Goal: Task Accomplishment & Management: Manage account settings

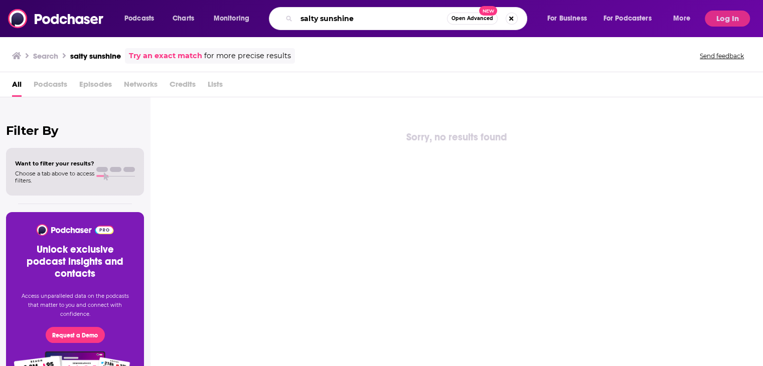
click at [390, 15] on input "salty sunshine" at bounding box center [371, 19] width 150 height 16
click at [134, 21] on span "Podcasts" at bounding box center [139, 19] width 30 height 14
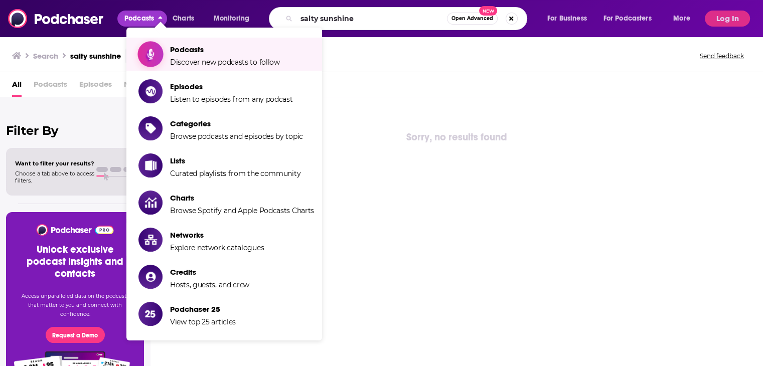
click at [171, 54] on span "Podcasts Discover new podcasts to follow" at bounding box center [225, 54] width 110 height 25
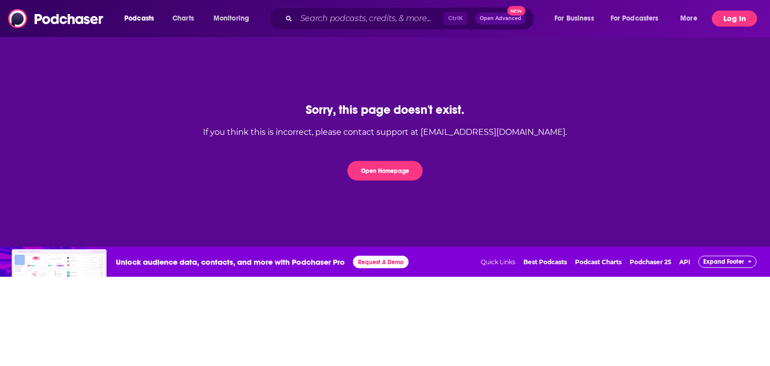
click at [740, 16] on button "Log In" at bounding box center [734, 19] width 45 height 16
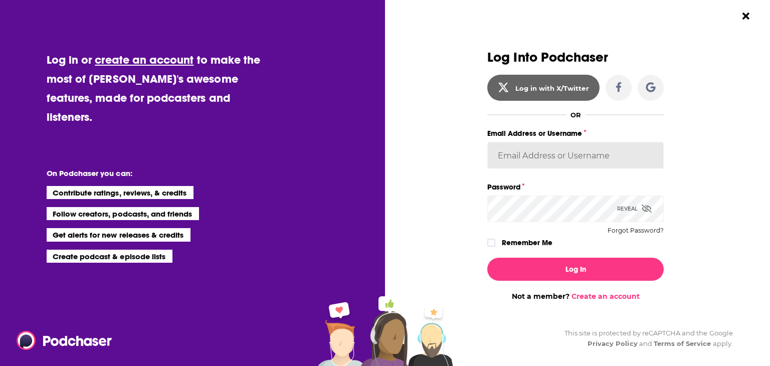
click at [507, 158] on input "Email Address or Username" at bounding box center [575, 155] width 177 height 27
drag, startPoint x: 607, startPoint y: 156, endPoint x: 402, endPoint y: 148, distance: 205.3
paste input "[EMAIL_ADDRESS]"
type input "[EMAIL_ADDRESS][DOMAIN_NAME]"
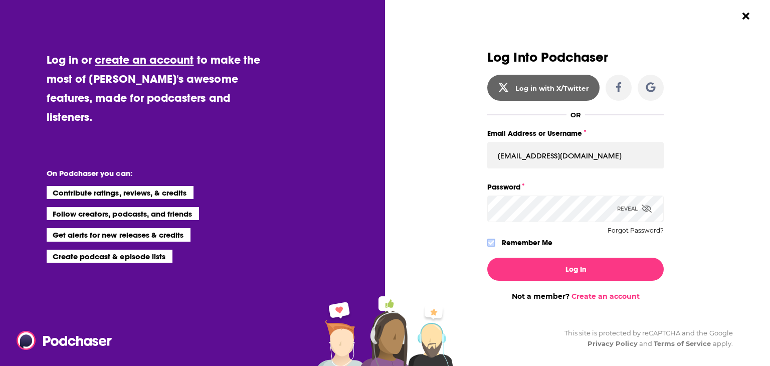
click at [488, 243] on icon "Dialog" at bounding box center [491, 243] width 6 height 5
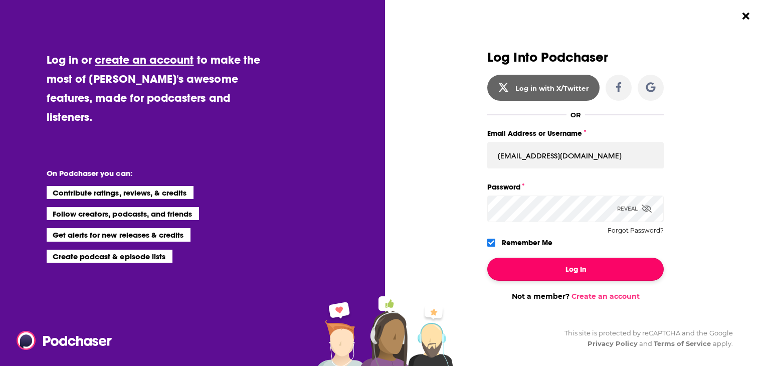
click at [542, 270] on button "Log In" at bounding box center [575, 269] width 177 height 23
click at [574, 269] on icon "Dialog" at bounding box center [576, 269] width 9 height 9
